Goal: Find specific page/section: Find specific page/section

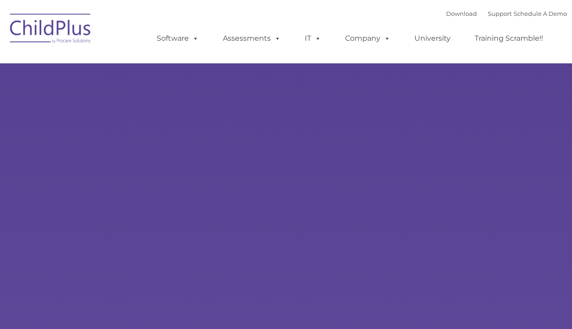
type input ""
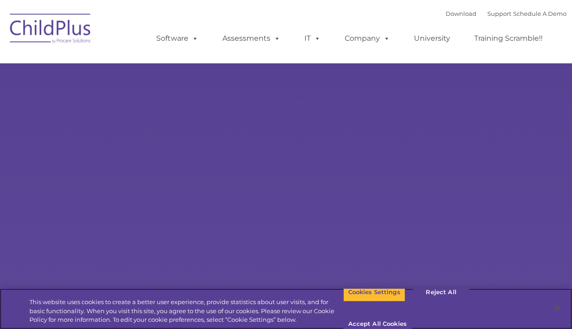
select select "MEDIUM"
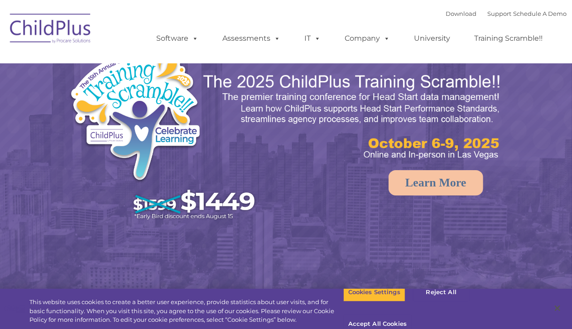
select select "MEDIUM"
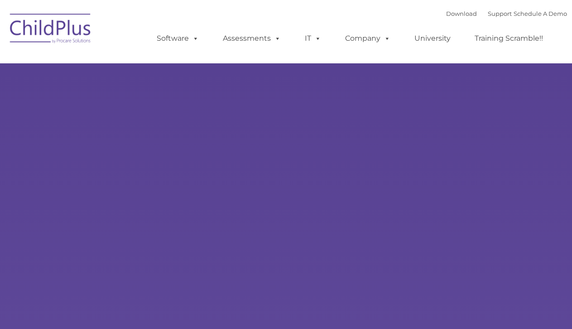
type input ""
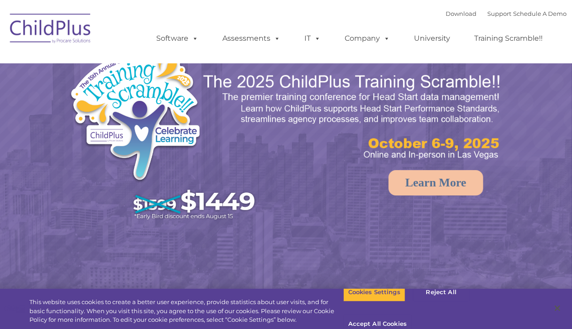
select select "MEDIUM"
